Goal: Complete application form

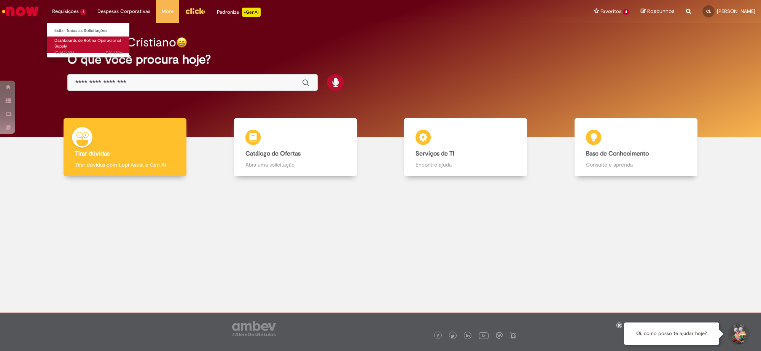
click at [69, 47] on link "Dashboards de Rotina Operacional Supply 27d atrás 27 dias atrás R13472694" at bounding box center [89, 45] width 84 height 16
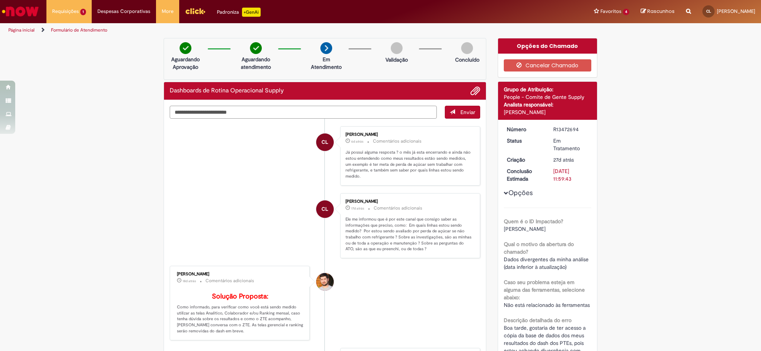
click at [293, 115] on textarea "Digite sua mensagem aqui..." at bounding box center [303, 112] width 267 height 13
click at [542, 46] on div "Opções do Chamado" at bounding box center [547, 45] width 99 height 15
click at [261, 115] on textarea "Digite sua mensagem aqui..." at bounding box center [303, 112] width 267 height 13
click at [327, 113] on textarea "Digite sua mensagem aqui..." at bounding box center [303, 112] width 267 height 13
click at [271, 112] on textarea "Digite sua mensagem aqui..." at bounding box center [303, 112] width 267 height 13
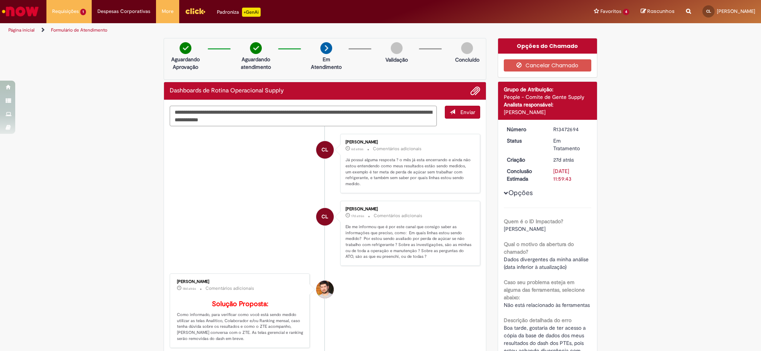
type textarea "**********"
